Goal: Find contact information: Find contact information

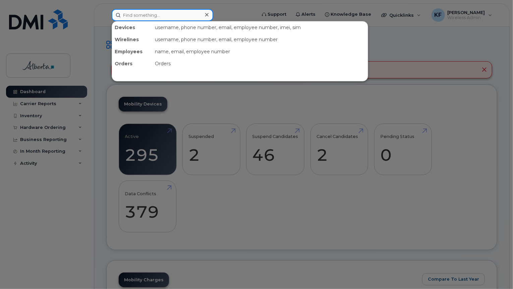
click at [172, 16] on input at bounding box center [163, 15] width 102 height 12
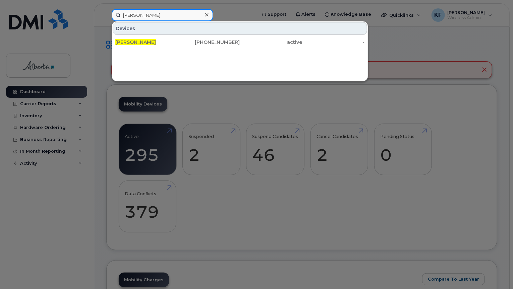
type input "catrin coe"
click at [187, 44] on div "403-650-0435" at bounding box center [209, 42] width 62 height 7
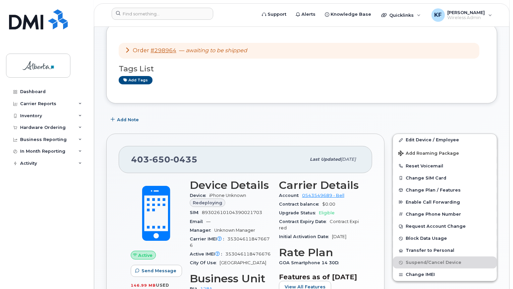
scroll to position [67, 0]
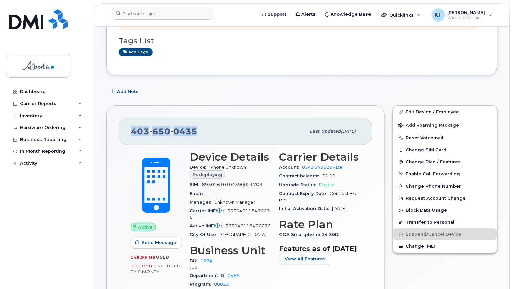
drag, startPoint x: 208, startPoint y: 131, endPoint x: 125, endPoint y: 131, distance: 82.8
click at [125, 131] on div "[PHONE_NUMBER] Last updated [DATE]" at bounding box center [245, 131] width 253 height 27
copy span "[PHONE_NUMBER]"
